Goal: Information Seeking & Learning: Learn about a topic

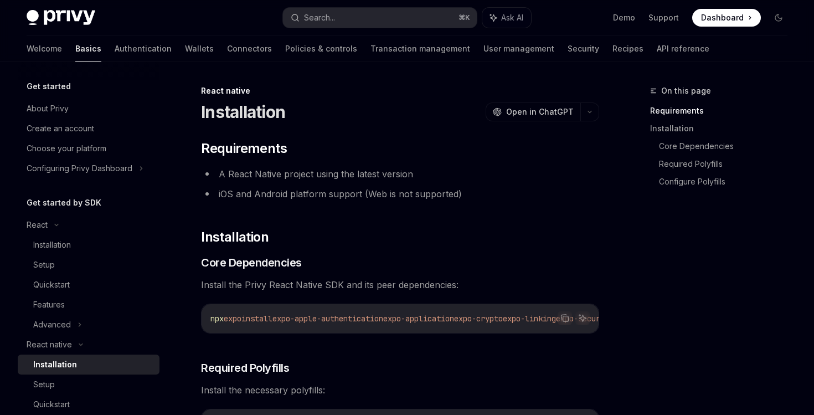
scroll to position [52, 0]
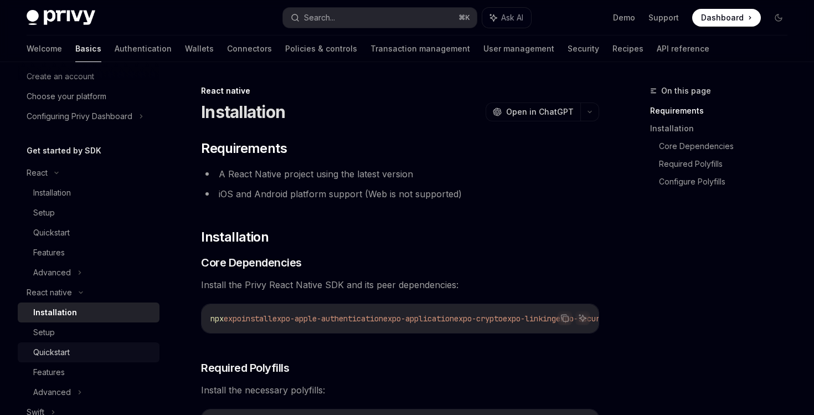
click at [39, 350] on div "Quickstart" at bounding box center [51, 352] width 37 height 13
type textarea "*"
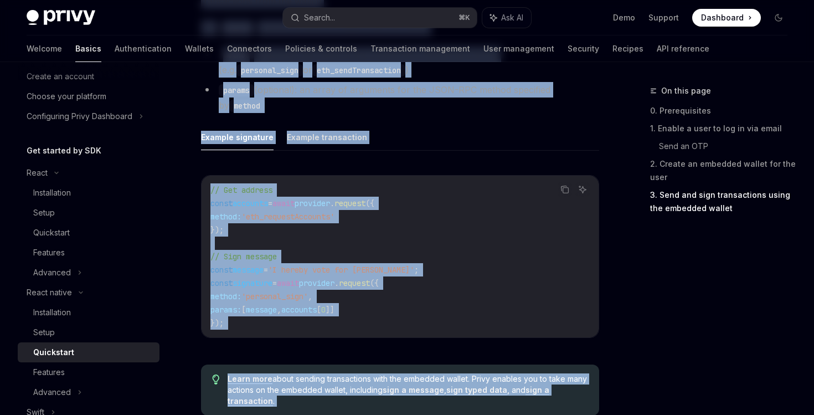
scroll to position [1750, 0]
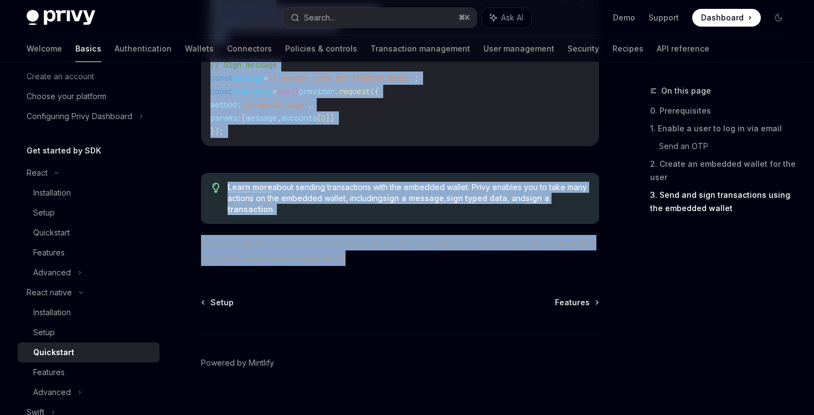
drag, startPoint x: 205, startPoint y: 135, endPoint x: 350, endPoint y: 247, distance: 183.2
copy div "Learn how to authenticate users, create embedded wallets, and send transactions…"
click at [712, 18] on span "Dashboard" at bounding box center [722, 17] width 43 height 11
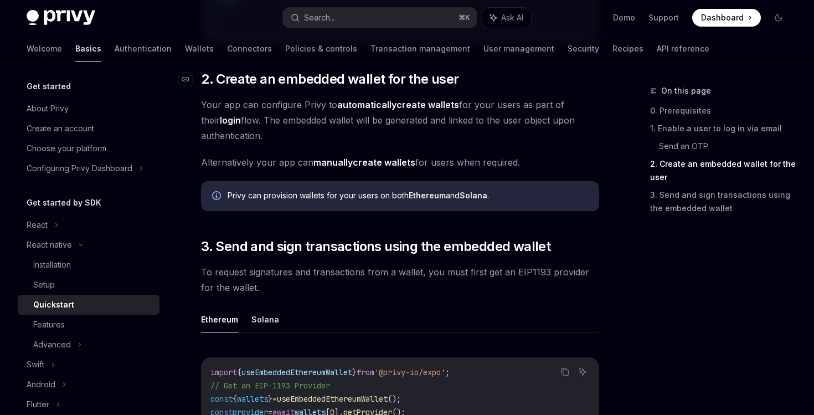
scroll to position [1083, 0]
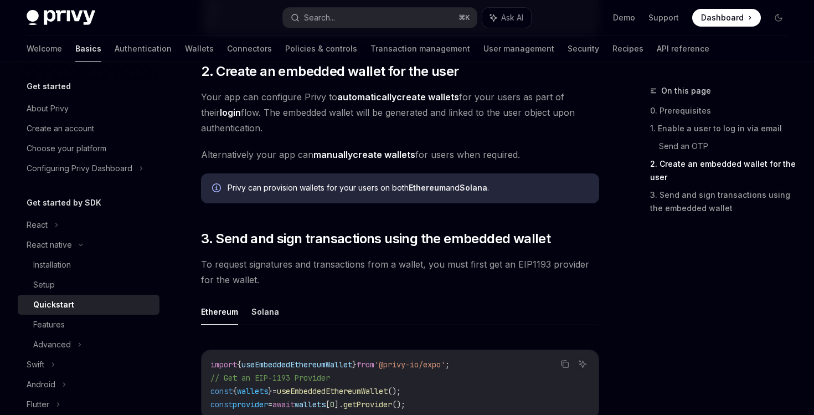
click at [217, 187] on icon "Info" at bounding box center [217, 188] width 11 height 11
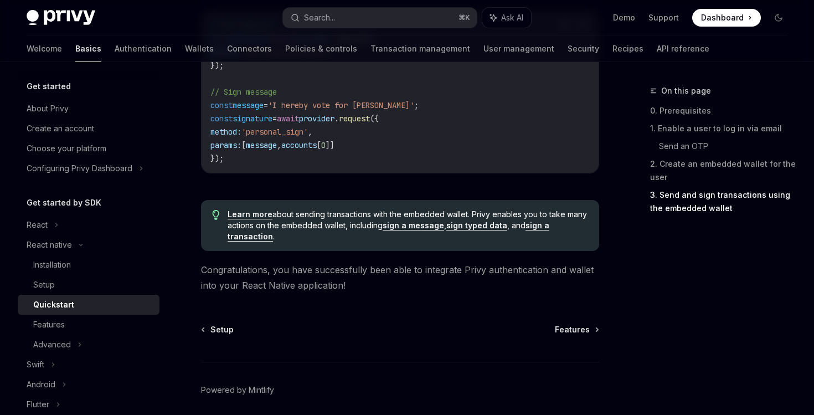
scroll to position [1737, 0]
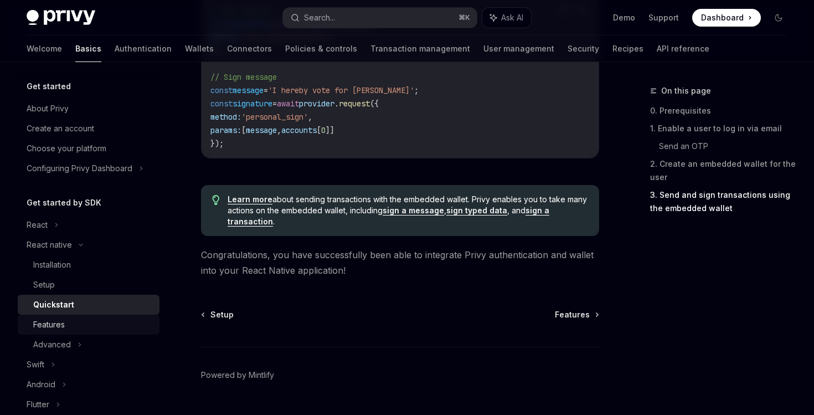
click at [73, 321] on div "Features" at bounding box center [93, 324] width 120 height 13
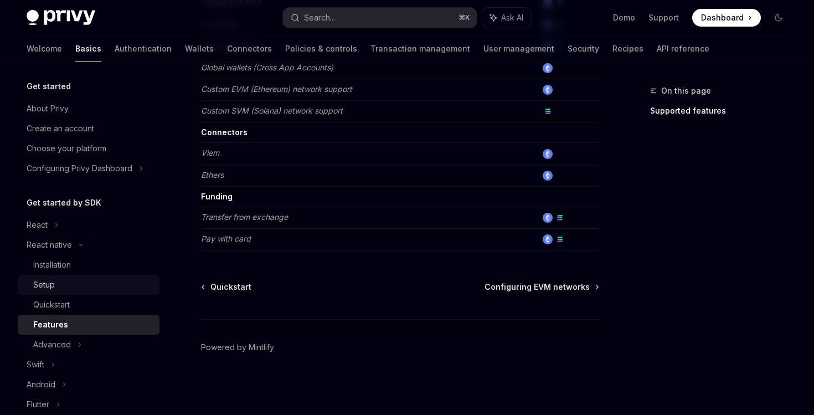
scroll to position [64, 0]
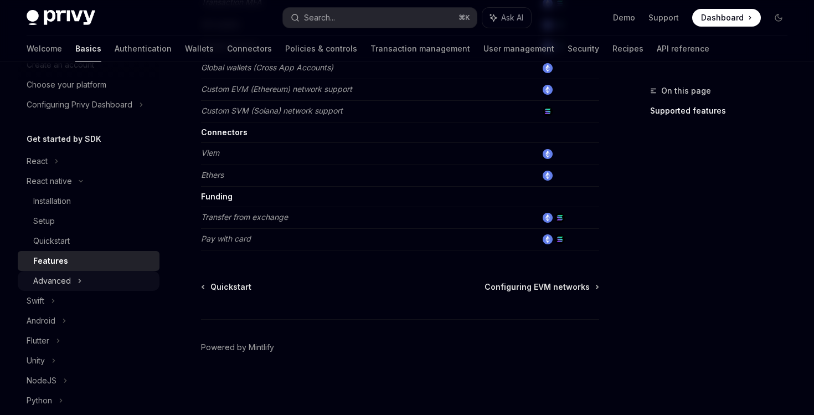
click at [66, 282] on div "Advanced" at bounding box center [52, 280] width 38 height 13
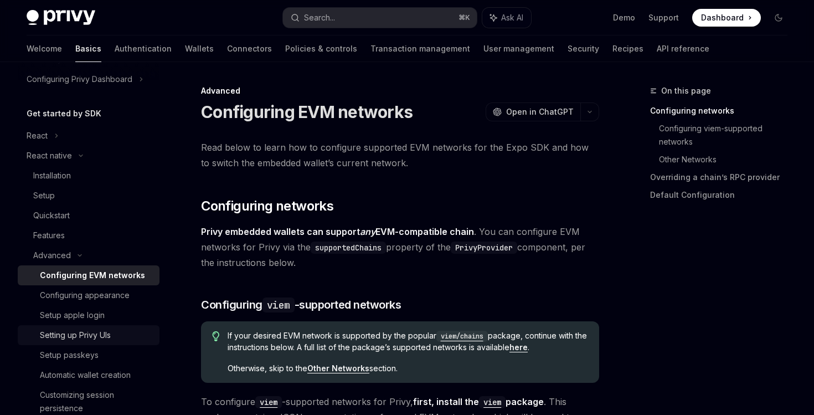
scroll to position [163, 0]
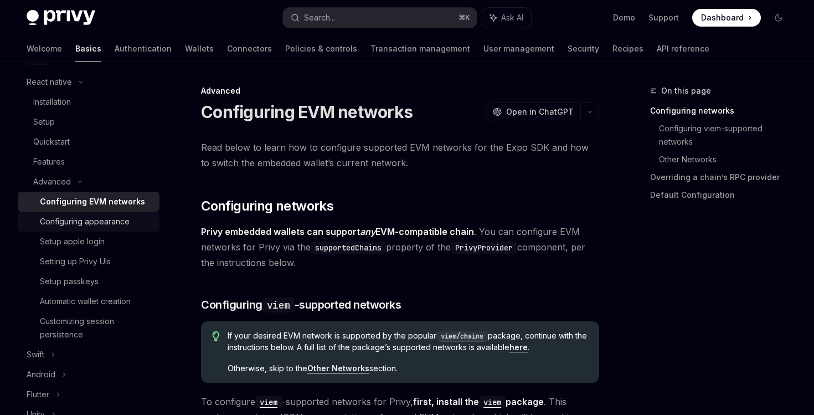
click at [82, 218] on div "Configuring appearance" at bounding box center [85, 221] width 90 height 13
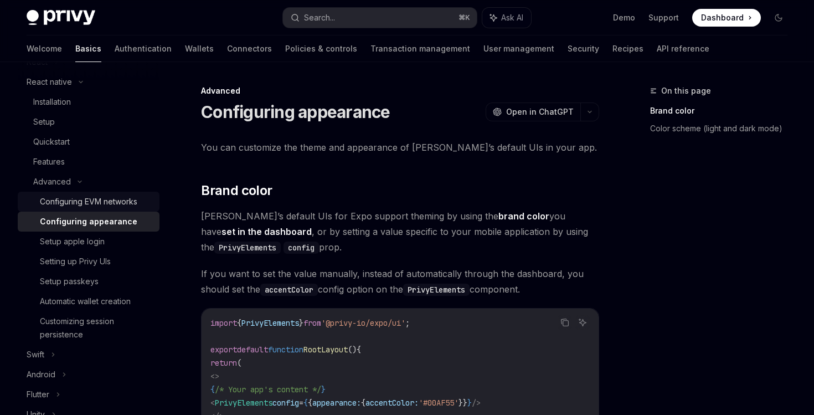
click at [83, 206] on div "Configuring EVM networks" at bounding box center [89, 201] width 98 height 13
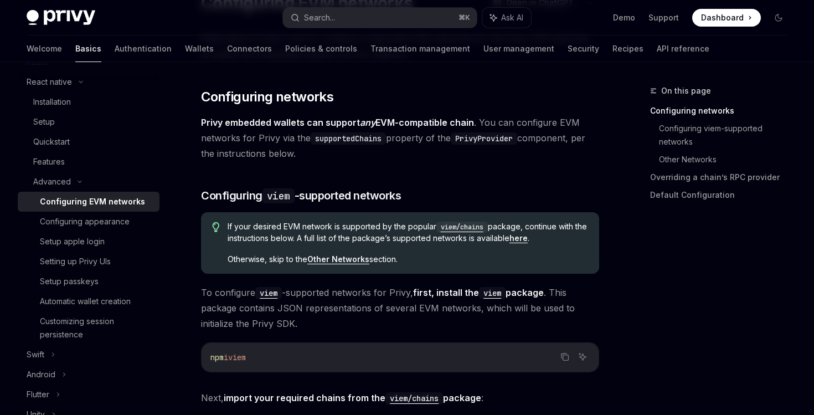
scroll to position [93, 0]
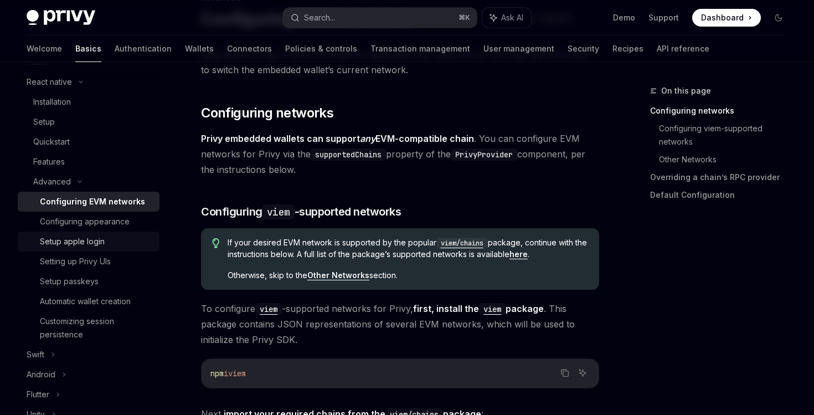
click at [92, 240] on div "Setup apple login" at bounding box center [72, 241] width 65 height 13
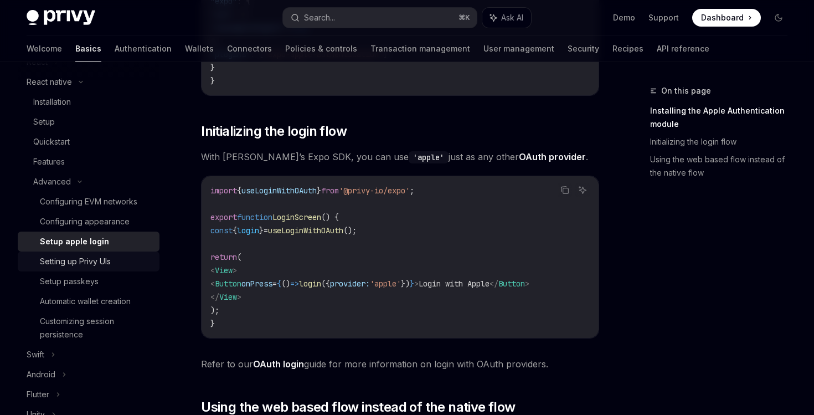
scroll to position [202, 0]
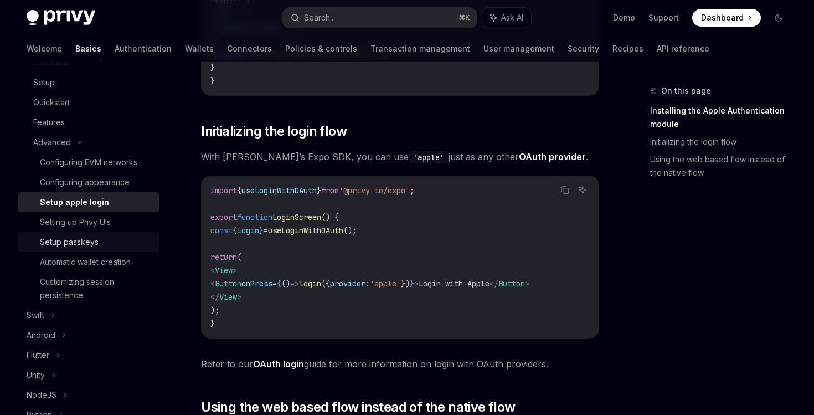
click at [100, 240] on div "Setup passkeys" at bounding box center [96, 241] width 113 height 13
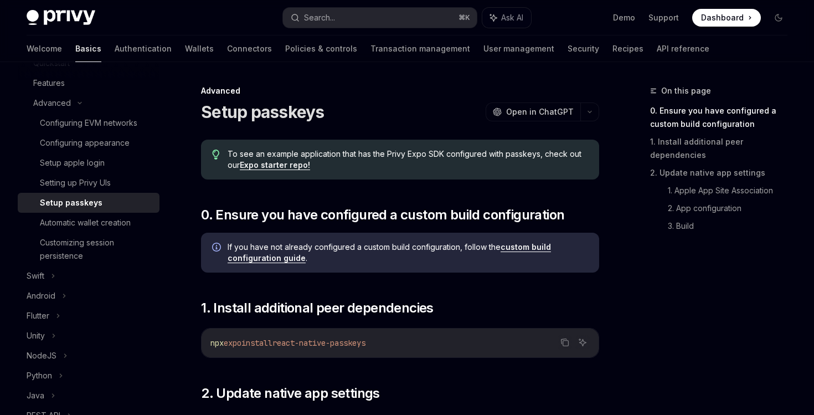
scroll to position [292, 0]
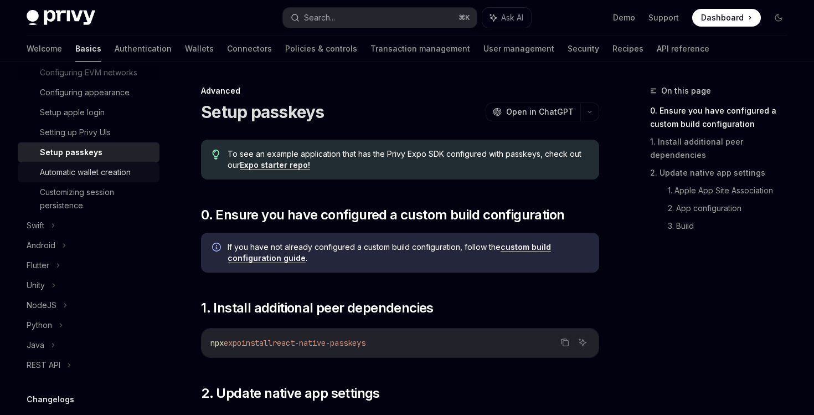
click at [81, 177] on div "Automatic wallet creation" at bounding box center [85, 172] width 91 height 13
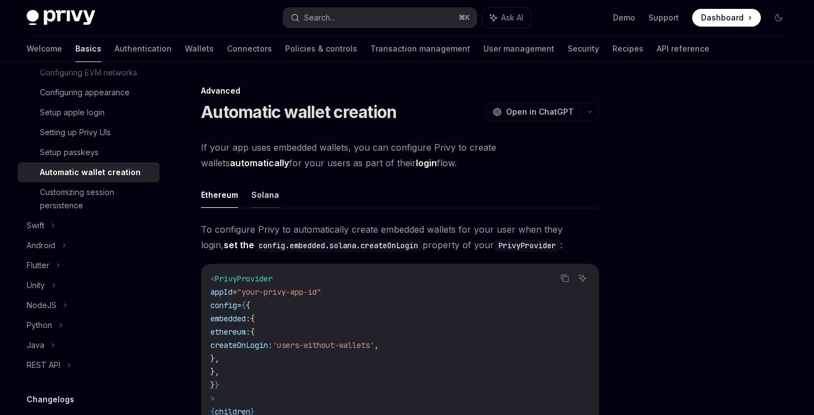
click at [269, 198] on button "Solana" at bounding box center [266, 195] width 28 height 26
click at [226, 196] on button "Ethereum" at bounding box center [219, 195] width 37 height 26
type textarea "*"
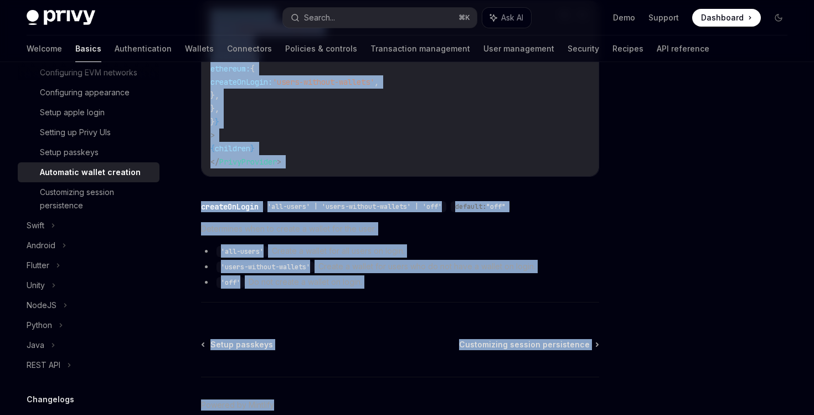
scroll to position [321, 0]
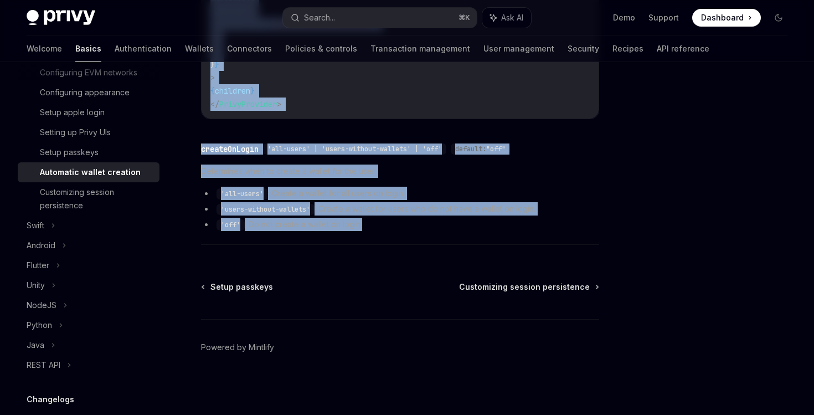
drag, startPoint x: 202, startPoint y: 113, endPoint x: 450, endPoint y: 230, distance: 273.9
click at [450, 230] on div "Advanced Automatic wallet creation OpenAI Open in ChatGPT OpenAI Open in ChatGP…" at bounding box center [296, 89] width 611 height 652
copy div "Automatic wallet creation OpenAI Open in ChatGPT OpenAI Open in ChatGPT If your…"
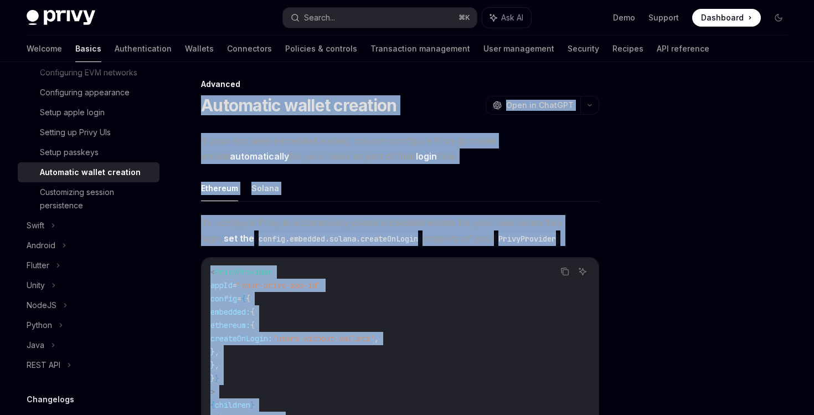
scroll to position [0, 0]
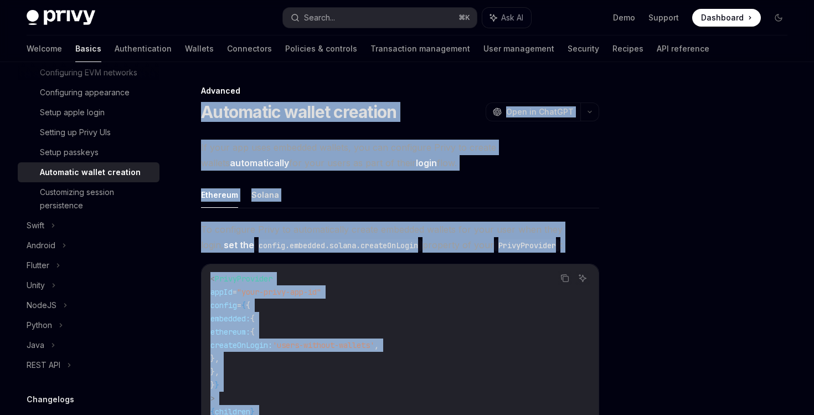
click at [402, 188] on ul "Ethereum Solana" at bounding box center [400, 195] width 398 height 27
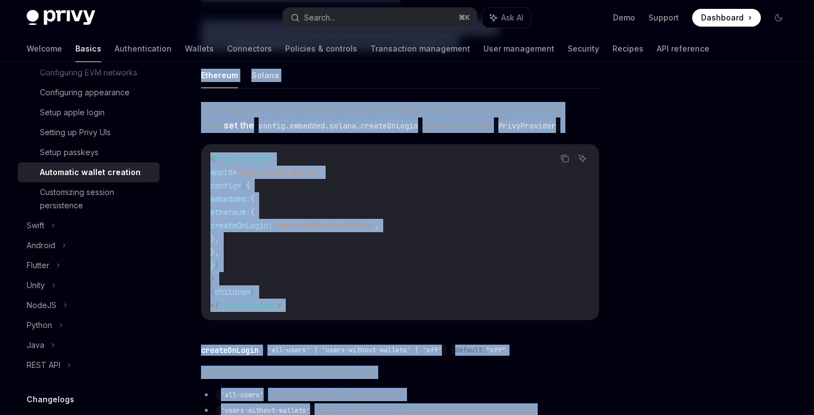
scroll to position [321, 0]
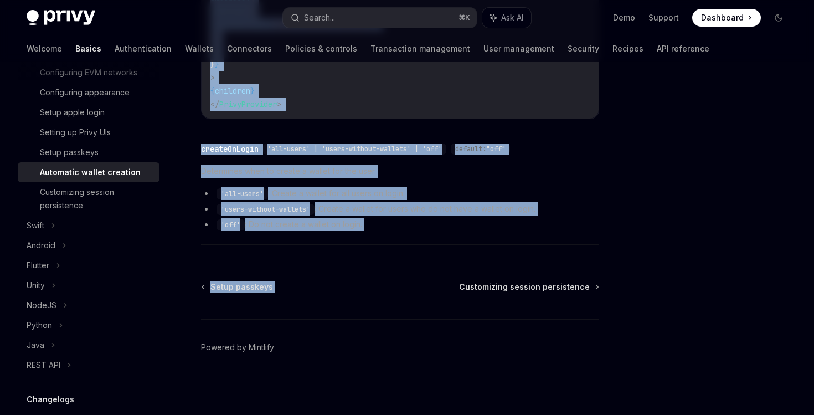
drag, startPoint x: 203, startPoint y: 111, endPoint x: 483, endPoint y: 262, distance: 317.5
click at [483, 262] on div "Advanced Automatic wallet creation OpenAI Open in ChatGPT OpenAI Open in ChatGP…" at bounding box center [296, 89] width 611 height 652
copy div "Automatic wallet creation OpenAI Open in ChatGPT OpenAI Open in ChatGPT If your…"
